Goal: Download file/media

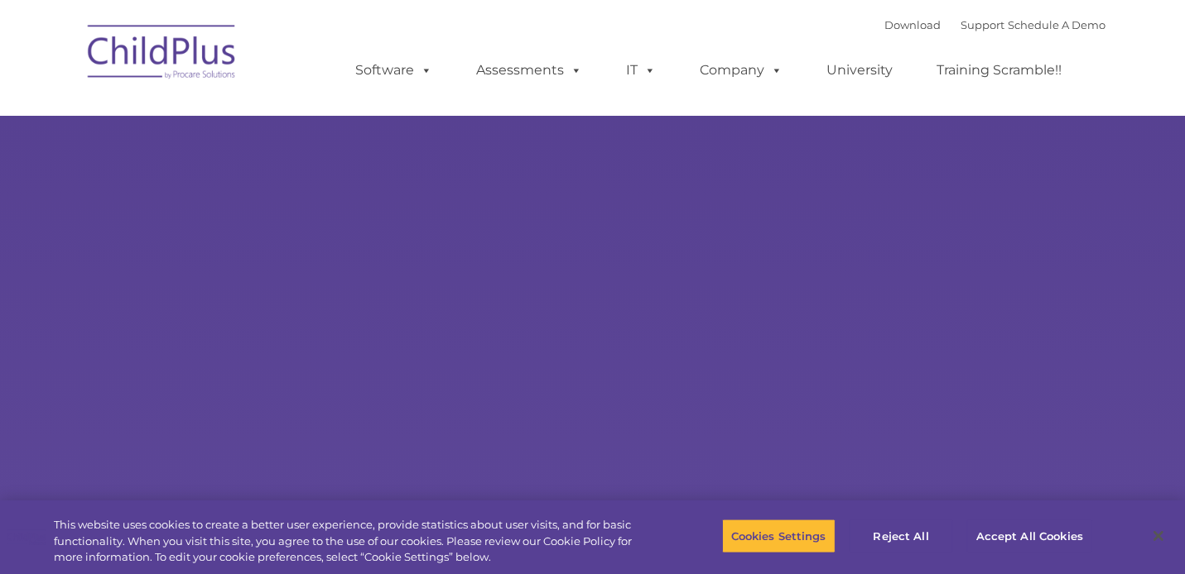
select select "MEDIUM"
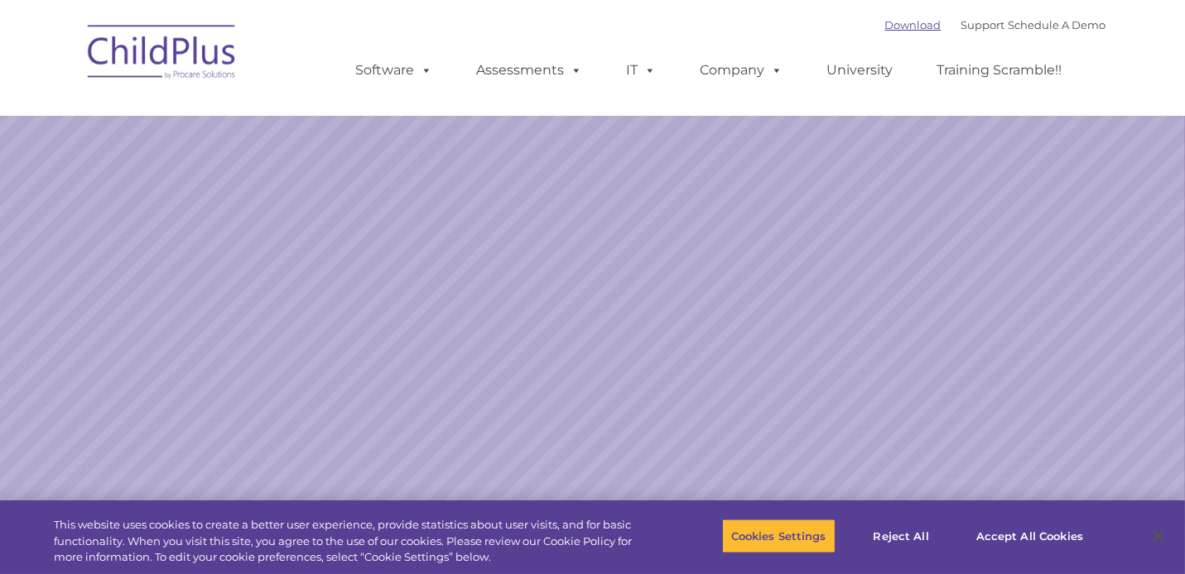
click at [885, 24] on link "Download" at bounding box center [913, 24] width 56 height 13
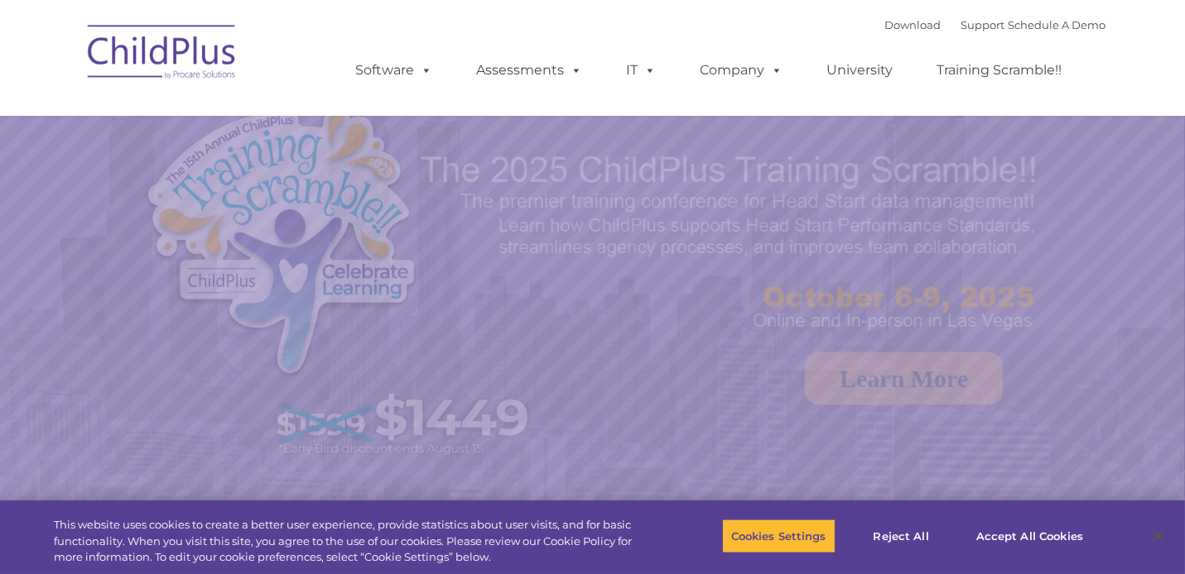
select select "MEDIUM"
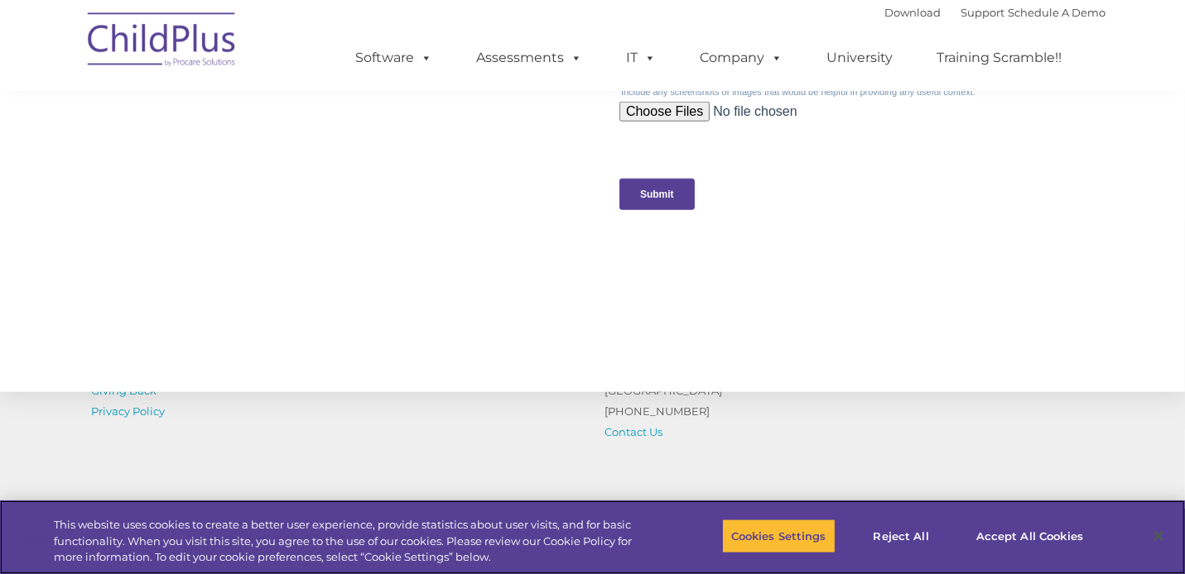
scroll to position [1863, 0]
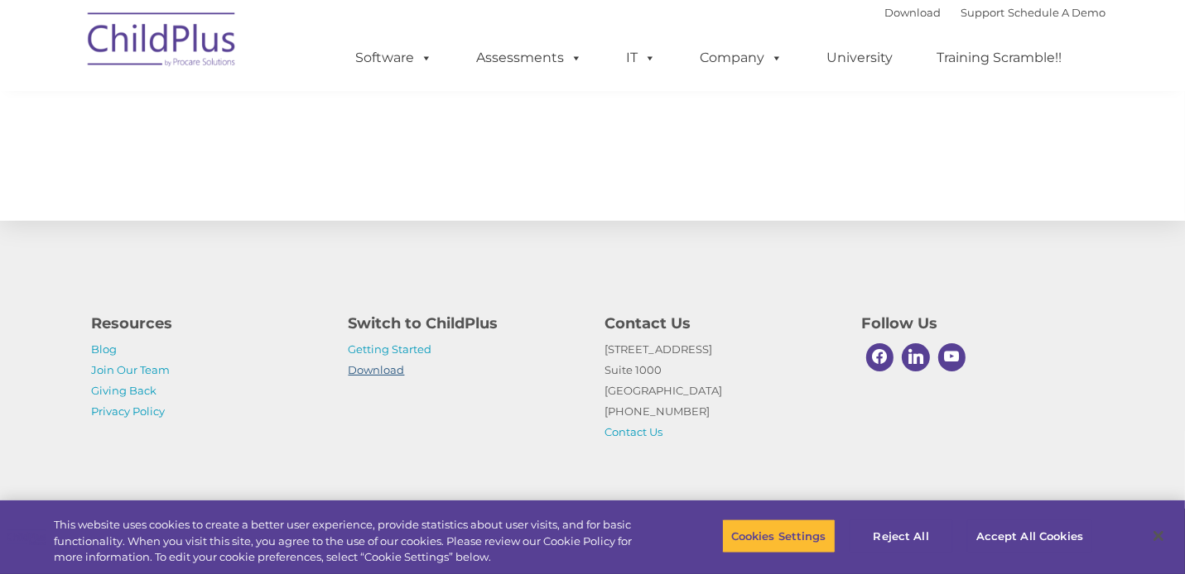
click at [382, 367] on link "Download" at bounding box center [376, 369] width 56 height 13
